Goal: Find specific page/section: Find specific page/section

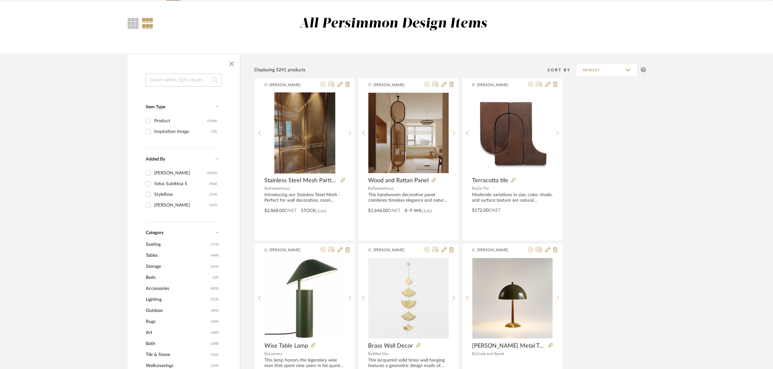
scroll to position [162, 0]
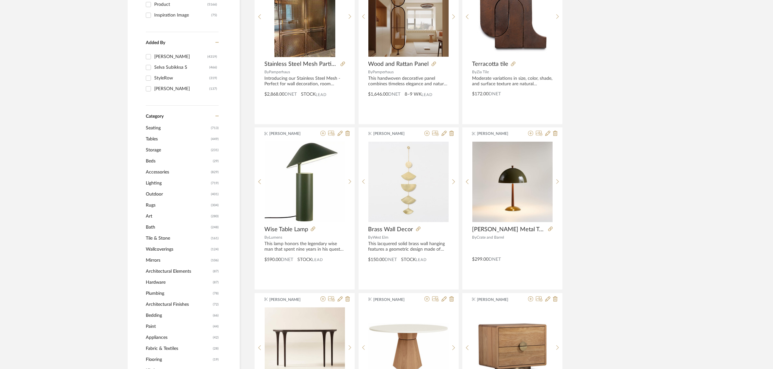
click at [147, 130] on span "Seating" at bounding box center [178, 128] width 64 height 11
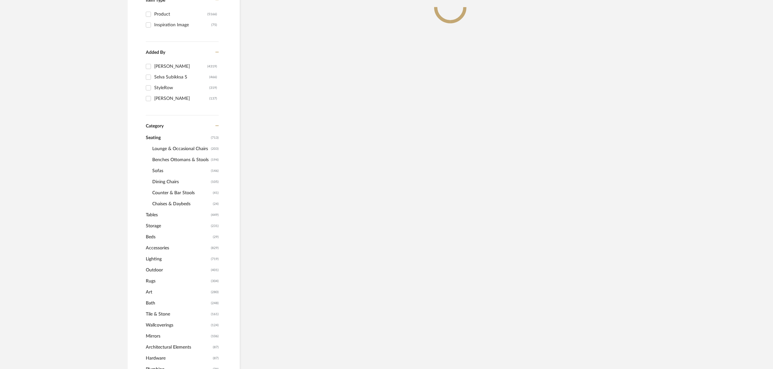
scroll to position [172, 0]
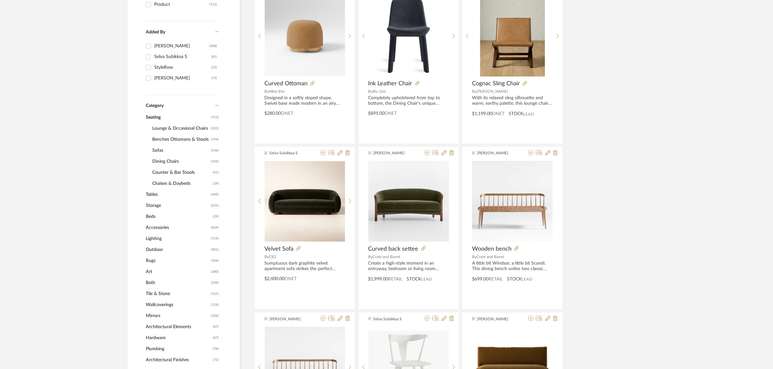
click at [157, 128] on span "Lounge & Occasional Chairs" at bounding box center [180, 128] width 57 height 11
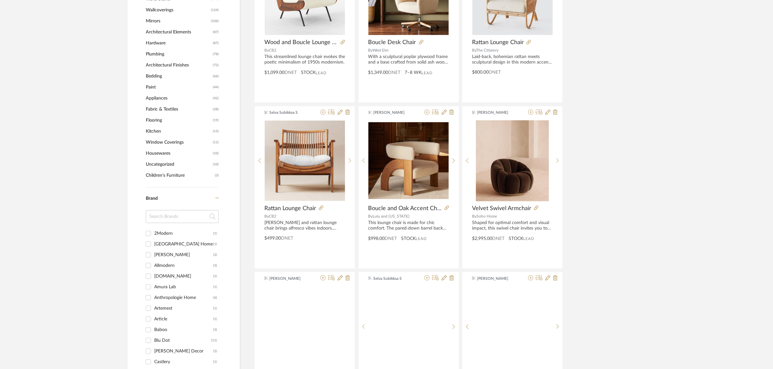
scroll to position [739, 0]
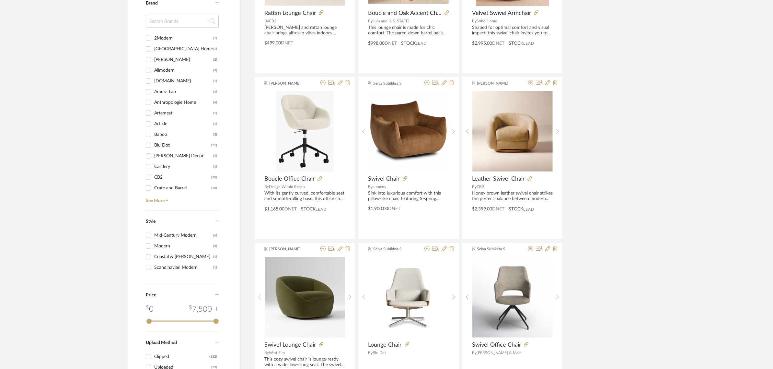
click at [159, 177] on div "CB2" at bounding box center [182, 177] width 57 height 10
click at [154, 177] on input "CB2 (20)" at bounding box center [148, 177] width 10 height 10
checkbox input "true"
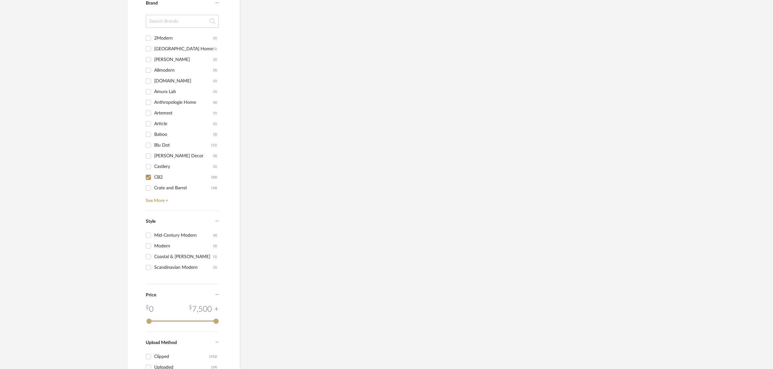
scroll to position [563, 0]
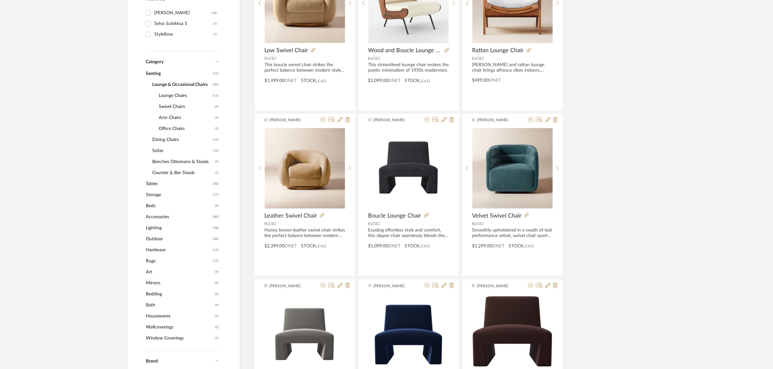
scroll to position [279, 0]
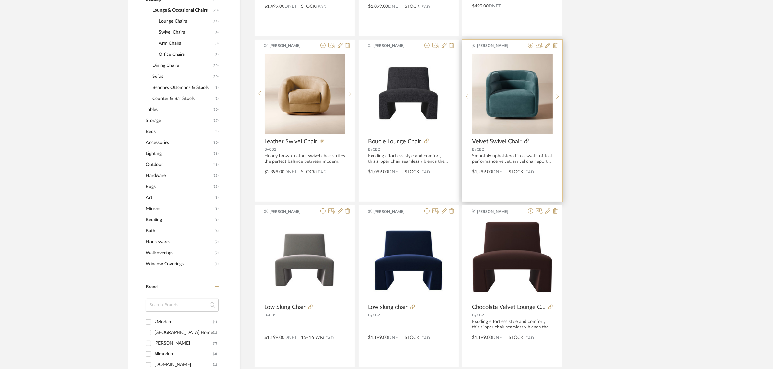
click at [526, 142] on icon at bounding box center [526, 141] width 5 height 5
